Goal: Task Accomplishment & Management: Complete application form

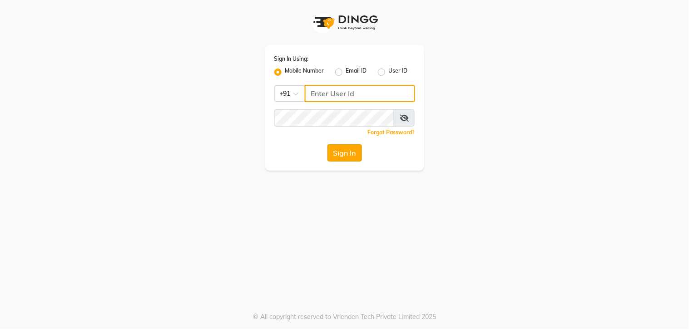
type input "8961790106"
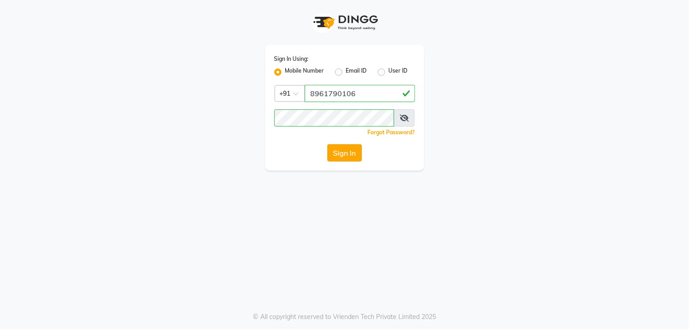
click at [345, 155] on button "Sign In" at bounding box center [345, 152] width 35 height 17
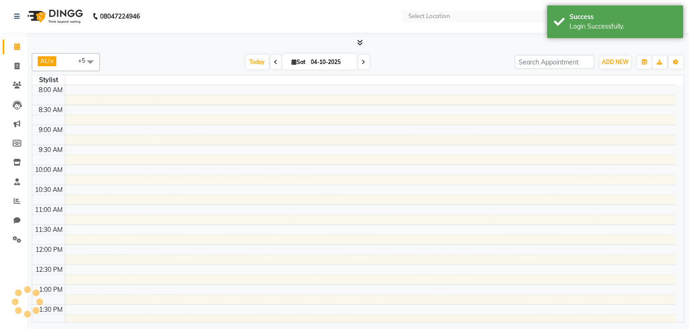
select select "en"
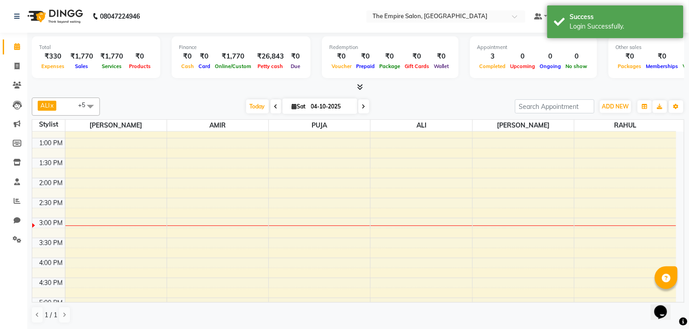
scroll to position [98, 0]
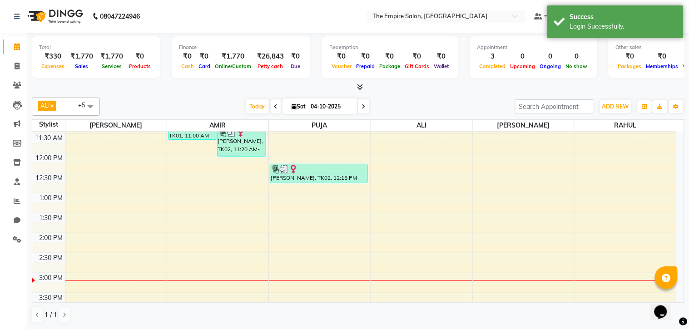
click at [271, 107] on span at bounding box center [276, 106] width 11 height 14
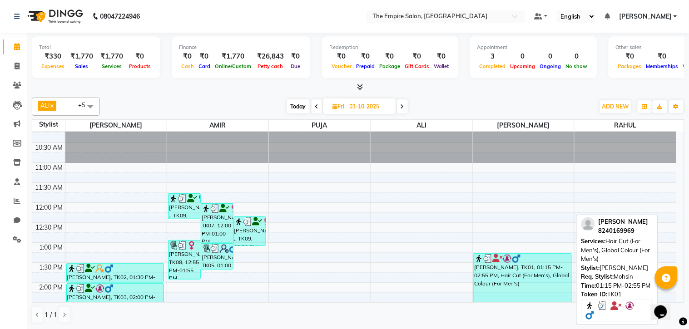
scroll to position [48, 0]
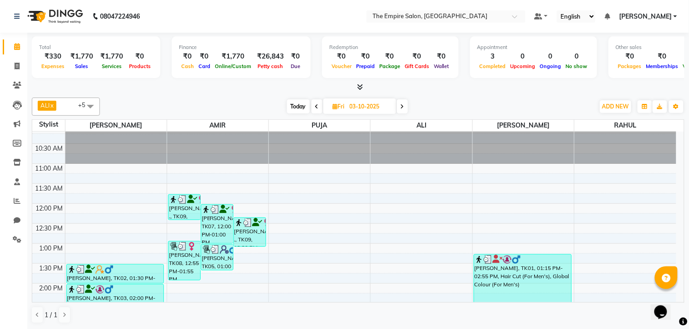
click at [298, 109] on span "Today" at bounding box center [298, 106] width 23 height 14
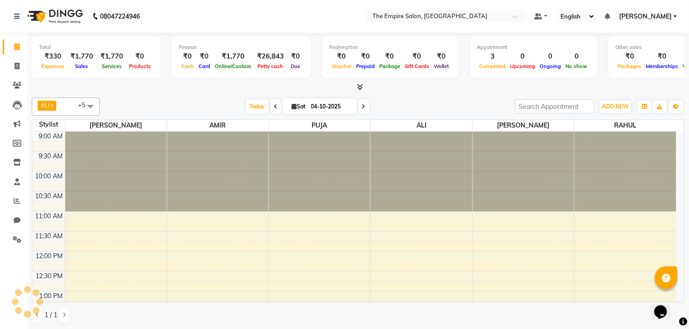
scroll to position [241, 0]
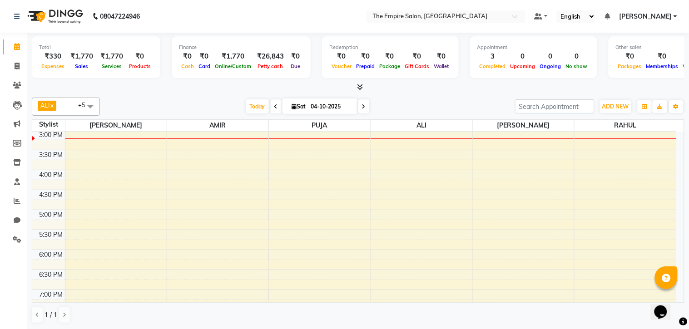
click at [362, 106] on icon at bounding box center [364, 106] width 4 height 5
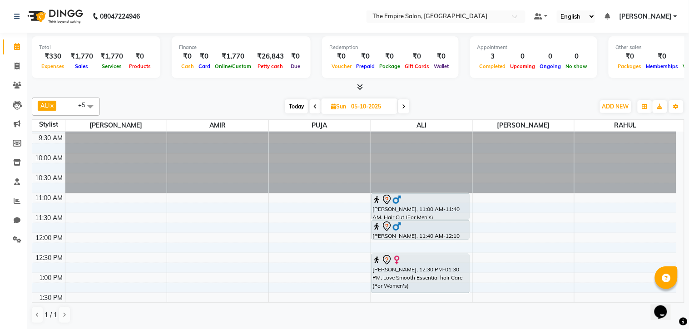
scroll to position [0, 0]
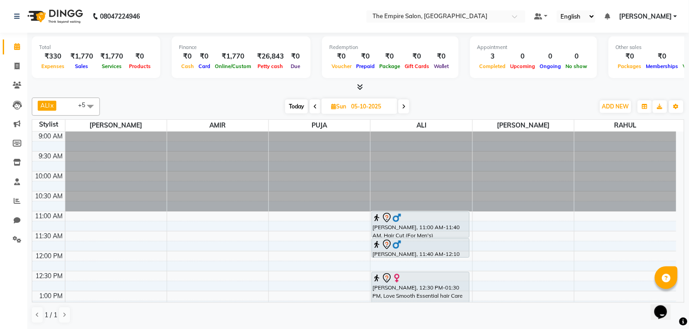
click at [288, 102] on span "Today" at bounding box center [296, 106] width 23 height 14
type input "04-10-2025"
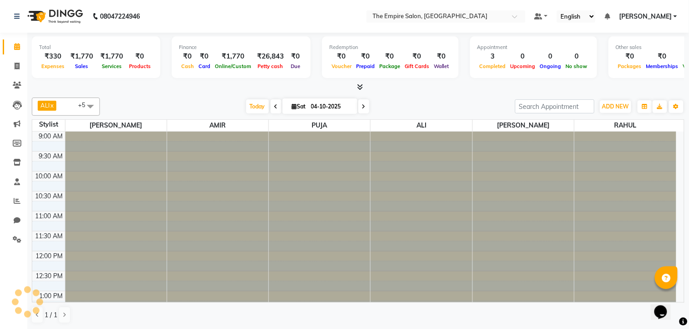
scroll to position [241, 0]
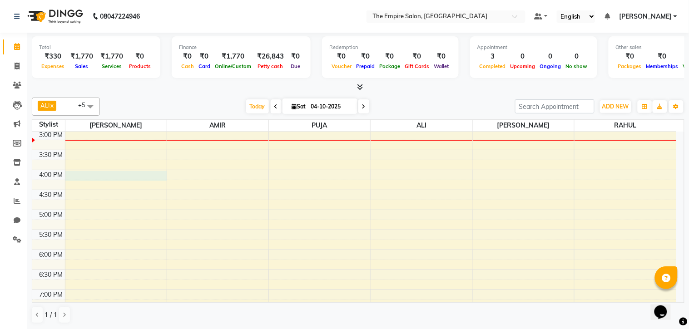
click at [82, 173] on div "9:00 AM 9:30 AM 10:00 AM 10:30 AM 11:00 AM 11:30 AM 12:00 PM 12:30 PM 1:00 PM 1…" at bounding box center [354, 150] width 644 height 519
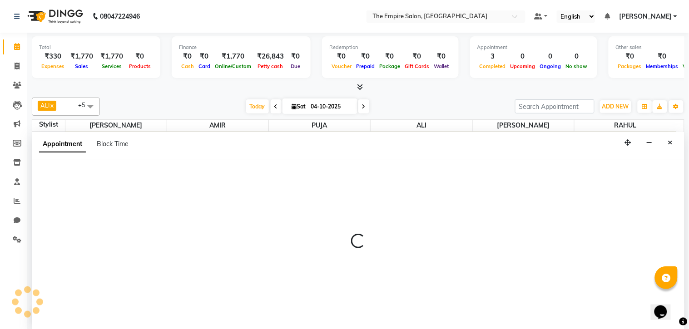
select select "78686"
select select "960"
select select "tentative"
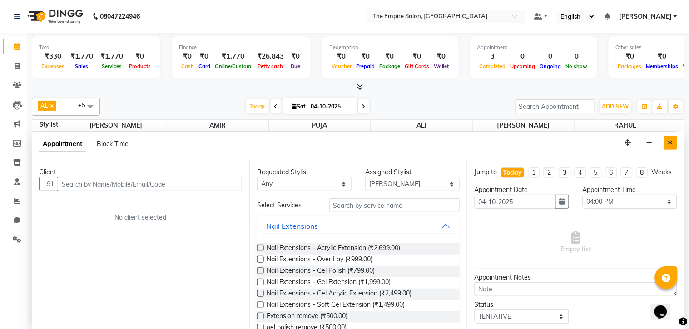
click at [670, 139] on button "Close" at bounding box center [670, 143] width 13 height 14
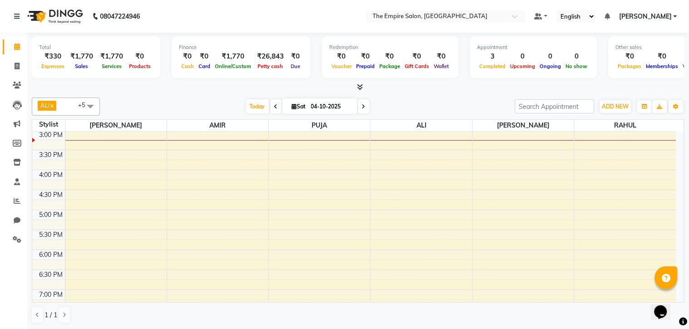
click at [90, 172] on div "9:00 AM 9:30 AM 10:00 AM 10:30 AM 11:00 AM 11:30 AM 12:00 PM 12:30 PM 1:00 PM 1…" at bounding box center [354, 150] width 644 height 519
select select "78686"
select select "tentative"
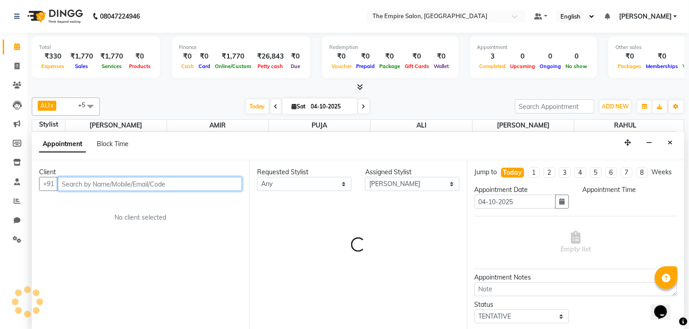
select select "960"
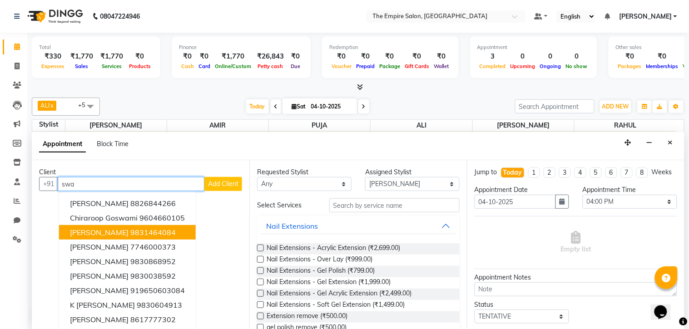
click at [135, 237] on button "Swati Jalan 9831464084" at bounding box center [127, 232] width 137 height 15
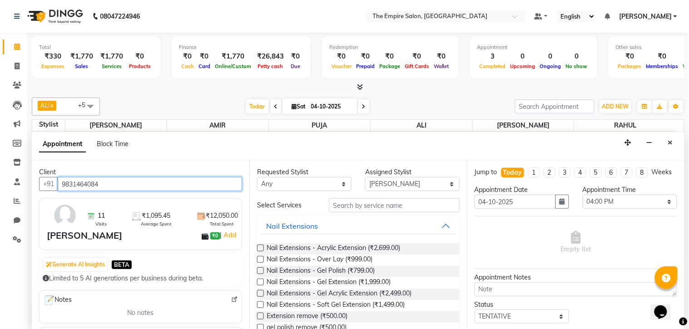
type input "9831464084"
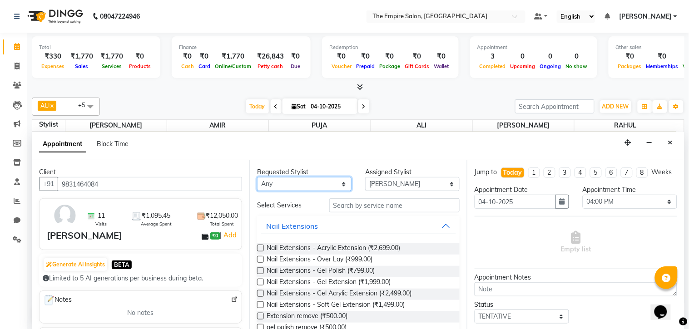
click at [335, 187] on select "Any [PERSON_NAME] [PERSON_NAME] [PERSON_NAME] [PERSON_NAME] PRIYANKA [PERSON_NA…" at bounding box center [304, 184] width 95 height 14
select select "78687"
click at [257, 177] on select "Any [PERSON_NAME] [PERSON_NAME] [PERSON_NAME] [PERSON_NAME] PRIYANKA [PERSON_NA…" at bounding box center [304, 184] width 95 height 14
select select "78687"
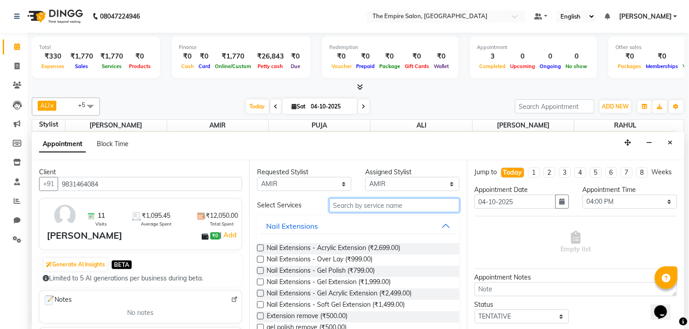
click at [379, 205] on input "text" at bounding box center [394, 206] width 130 height 14
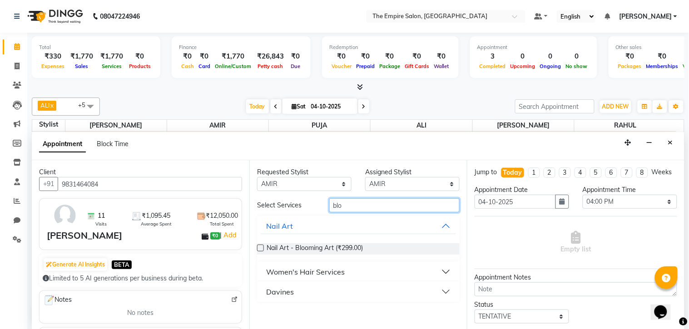
type input "blo"
click at [353, 271] on button "Women's Hair Services" at bounding box center [358, 272] width 195 height 16
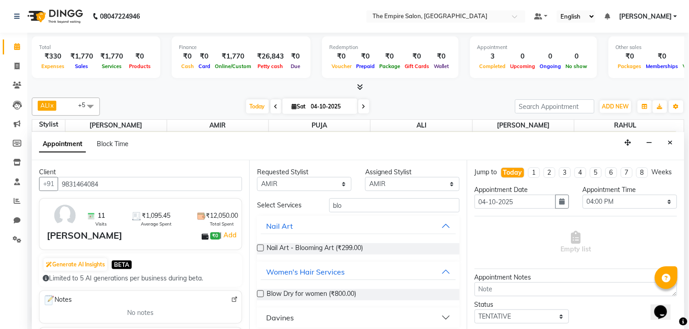
click at [260, 294] on label at bounding box center [260, 294] width 7 height 7
click at [260, 294] on input "checkbox" at bounding box center [260, 295] width 6 height 6
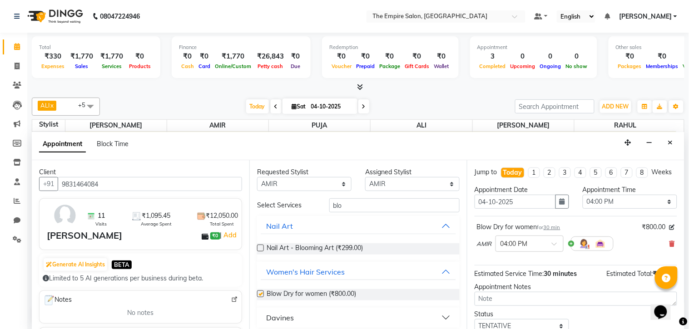
checkbox input "false"
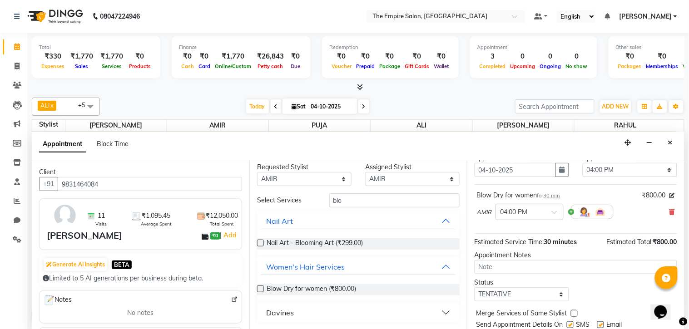
scroll to position [70, 0]
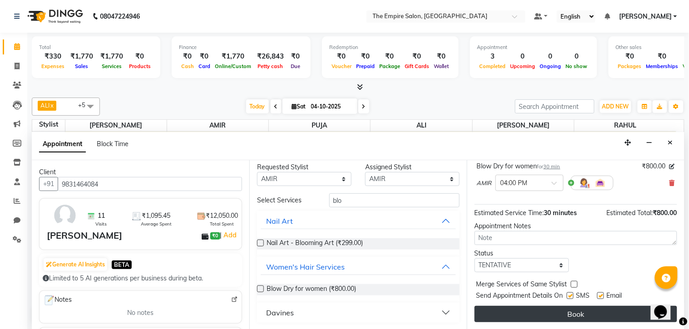
click at [553, 313] on button "Book" at bounding box center [576, 314] width 203 height 16
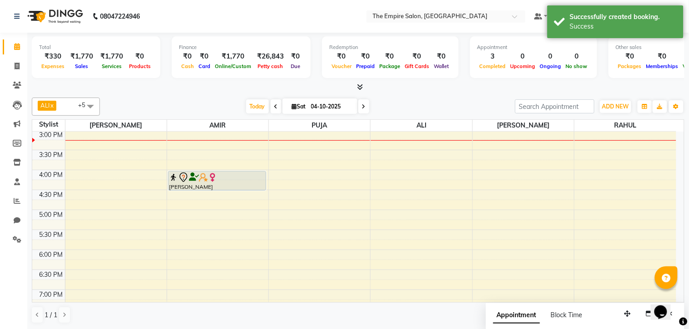
click at [183, 196] on div "9:00 AM 9:30 AM 10:00 AM 10:30 AM 11:00 AM 11:30 AM 12:00 PM 12:30 PM 1:00 PM 1…" at bounding box center [354, 150] width 644 height 519
select select "78687"
select select "tentative"
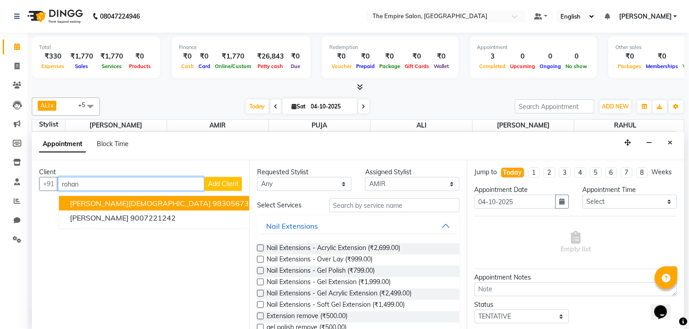
click at [213, 200] on ngb-highlight "9830567370" at bounding box center [235, 203] width 45 height 9
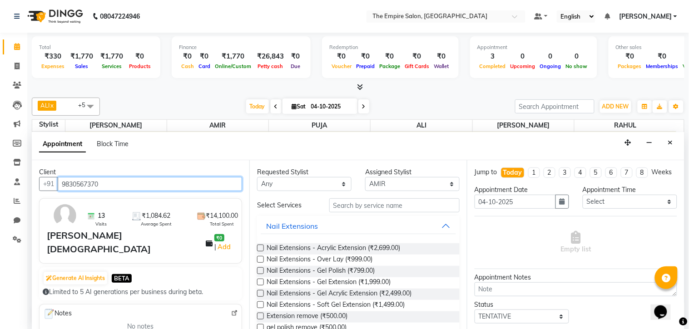
type input "9830567370"
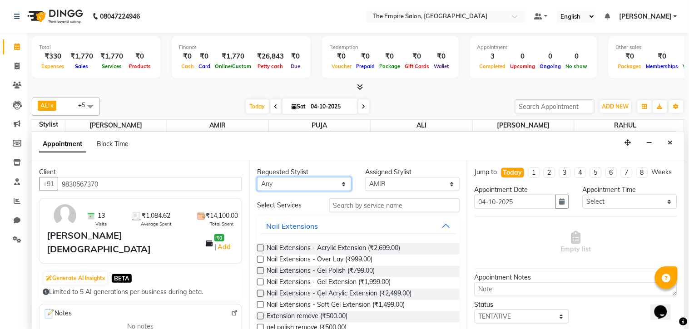
drag, startPoint x: 314, startPoint y: 181, endPoint x: 281, endPoint y: 185, distance: 33.4
click at [314, 181] on select "Any [PERSON_NAME] [PERSON_NAME] [PERSON_NAME] [PERSON_NAME] PRIYANKA [PERSON_NA…" at bounding box center [304, 184] width 95 height 14
select select "78687"
click at [257, 177] on select "Any [PERSON_NAME] [PERSON_NAME] [PERSON_NAME] [PERSON_NAME] PRIYANKA [PERSON_NA…" at bounding box center [304, 184] width 95 height 14
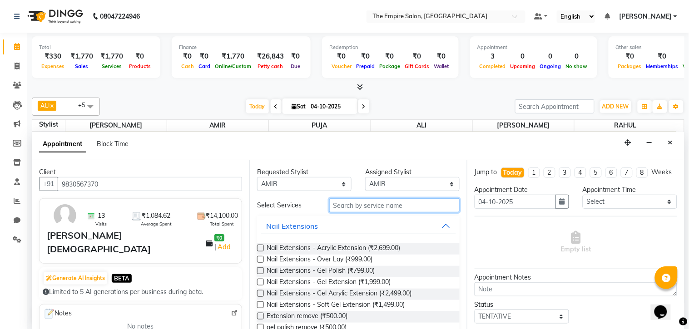
click at [363, 205] on input "text" at bounding box center [394, 206] width 130 height 14
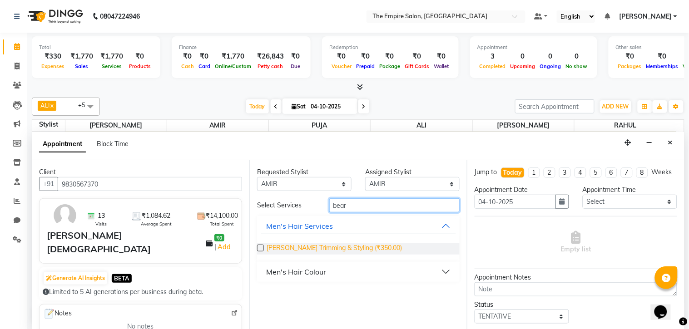
type input "bear"
click at [309, 244] on span "[PERSON_NAME] Trimming & Styling (₹350.00)" at bounding box center [334, 249] width 135 height 11
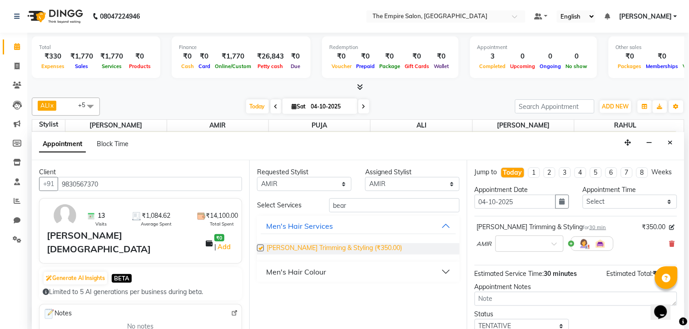
checkbox input "false"
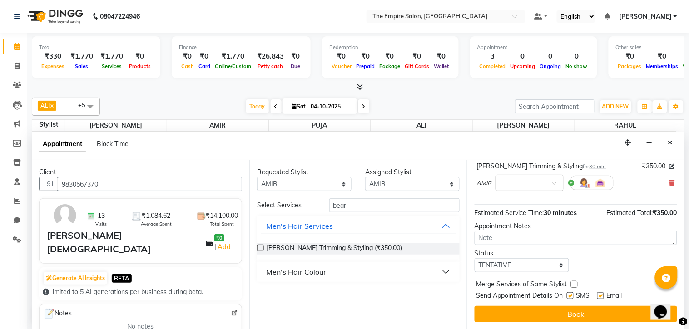
click at [570, 309] on button "Book" at bounding box center [576, 314] width 203 height 16
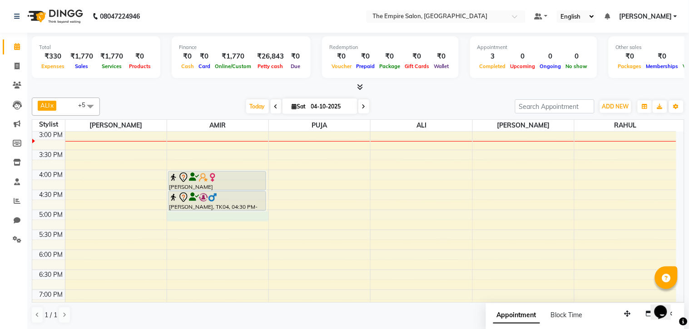
click at [173, 216] on div "9:00 AM 9:30 AM 10:00 AM 10:30 AM 11:00 AM 11:30 AM 12:00 PM 12:30 PM 1:00 PM 1…" at bounding box center [354, 150] width 644 height 519
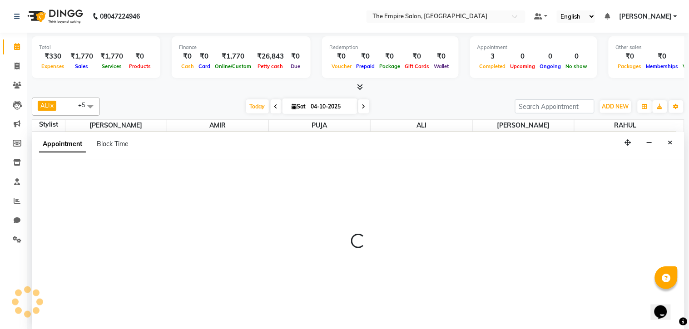
select select "78687"
select select "1020"
select select "tentative"
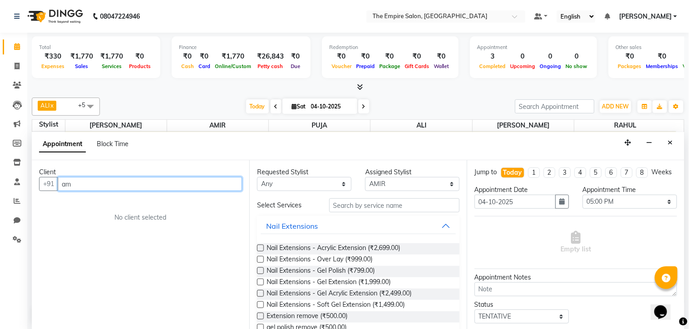
type input "a"
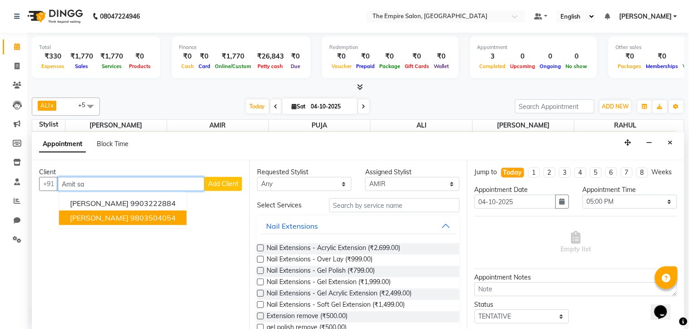
click at [130, 217] on ngb-highlight "9803504054" at bounding box center [152, 218] width 45 height 9
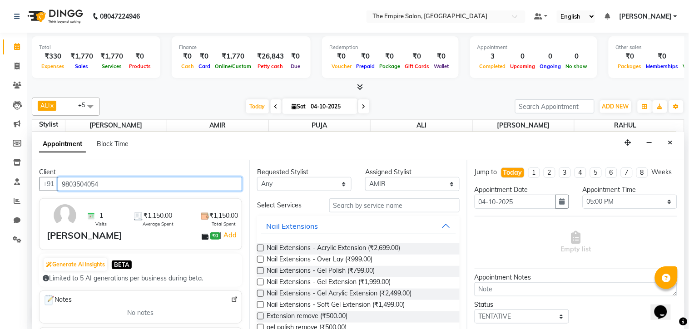
type input "9803504054"
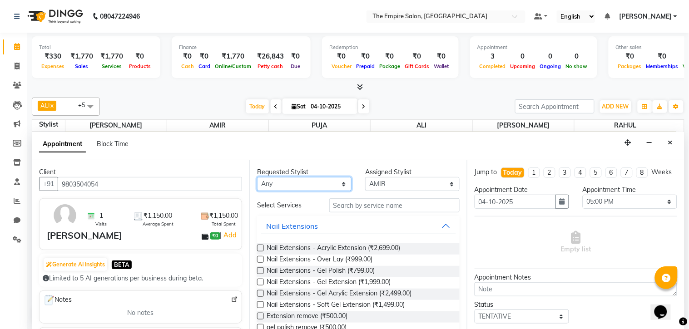
click at [312, 185] on select "Any [PERSON_NAME] [PERSON_NAME] [PERSON_NAME] [PERSON_NAME] PRIYANKA [PERSON_NA…" at bounding box center [304, 184] width 95 height 14
select select "78687"
click at [257, 177] on select "Any [PERSON_NAME] [PERSON_NAME] [PERSON_NAME] [PERSON_NAME] PRIYANKA [PERSON_NA…" at bounding box center [304, 184] width 95 height 14
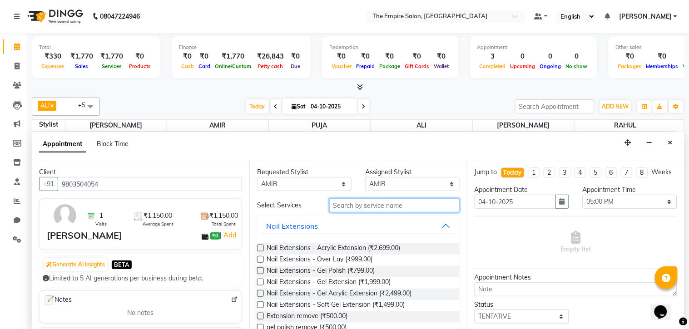
click at [414, 207] on input "text" at bounding box center [394, 206] width 130 height 14
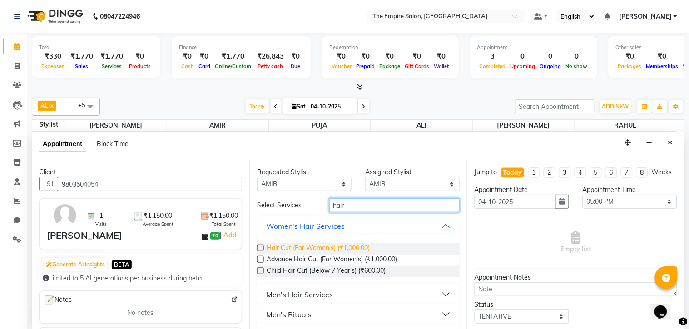
type input "hair"
click at [309, 246] on span "Hair Cut (For Women's) (₹1,000.00)" at bounding box center [318, 249] width 103 height 11
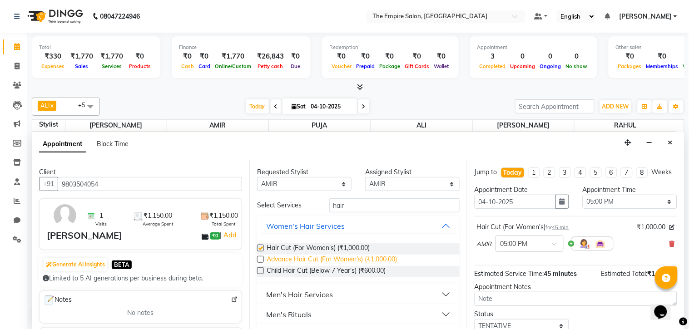
checkbox input "false"
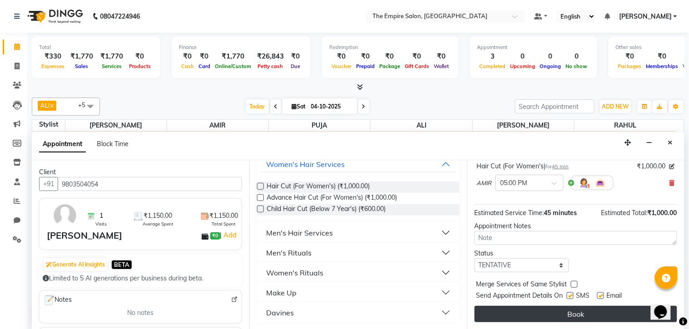
click at [561, 311] on button "Book" at bounding box center [576, 314] width 203 height 16
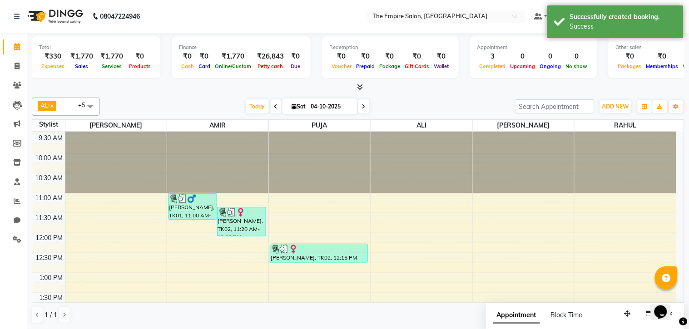
scroll to position [0, 0]
